Goal: Register for event/course

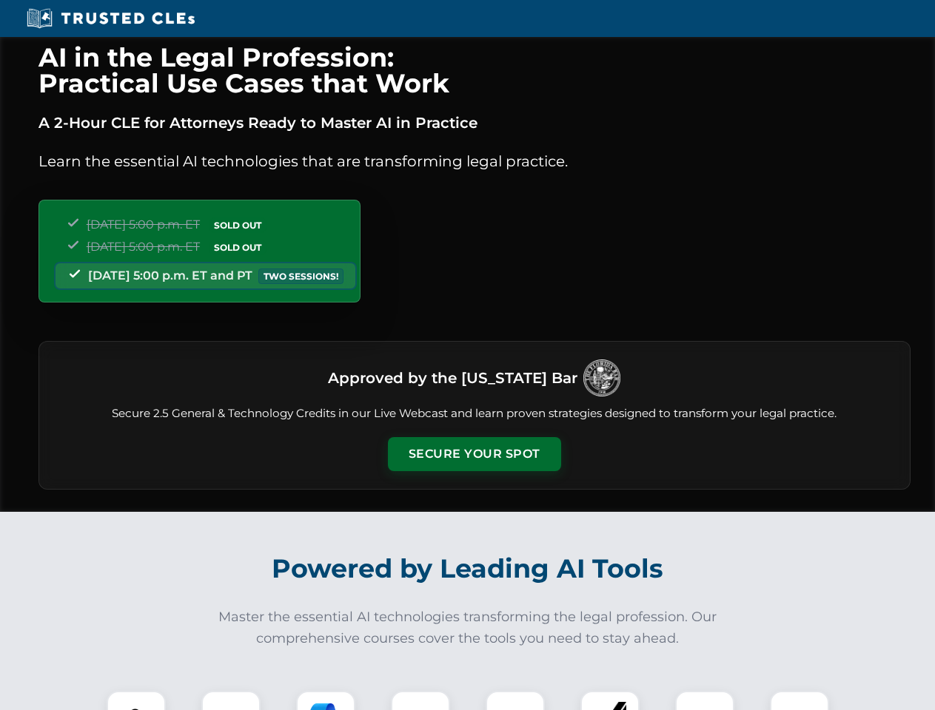
click at [474, 454] on button "Secure Your Spot" at bounding box center [474, 454] width 173 height 34
click at [136, 701] on img at bounding box center [136, 720] width 43 height 43
click at [231, 701] on div at bounding box center [230, 720] width 59 height 59
